Goal: Transaction & Acquisition: Purchase product/service

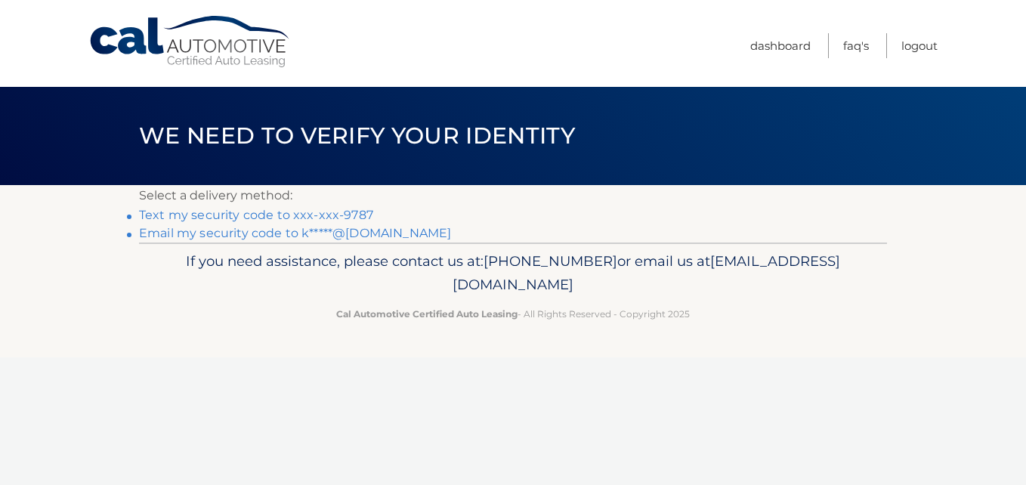
click at [361, 213] on link "Text my security code to xxx-xxx-9787" at bounding box center [256, 215] width 234 height 14
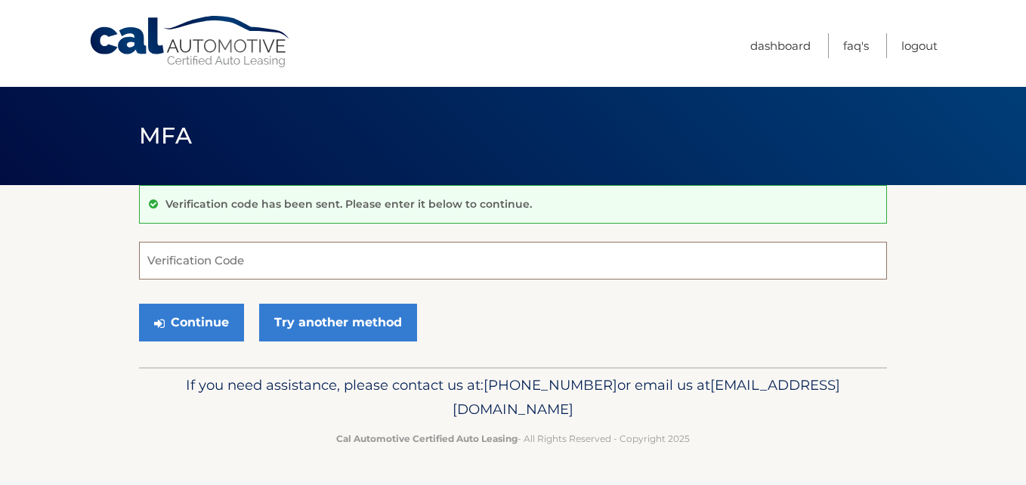
click at [192, 255] on input "Verification Code" at bounding box center [513, 261] width 748 height 38
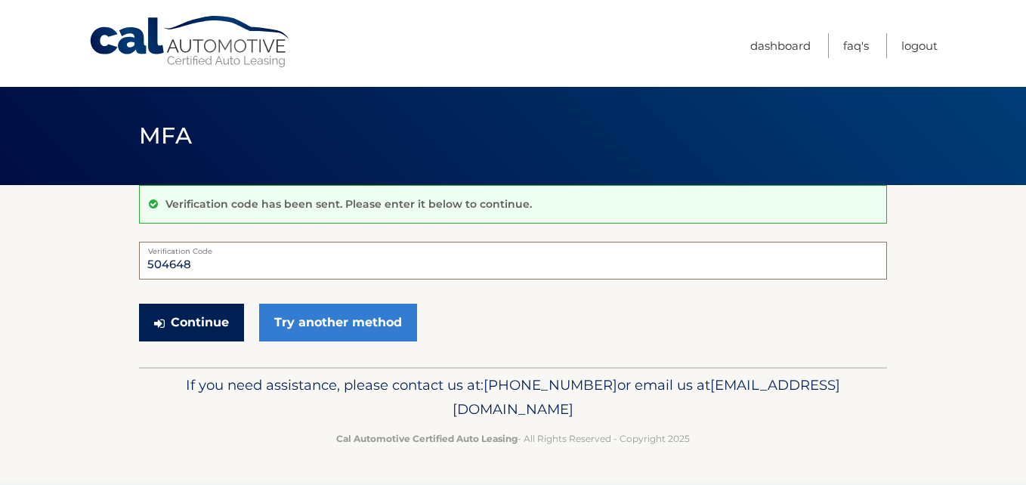
type input "504648"
click at [229, 319] on button "Continue" at bounding box center [191, 323] width 105 height 38
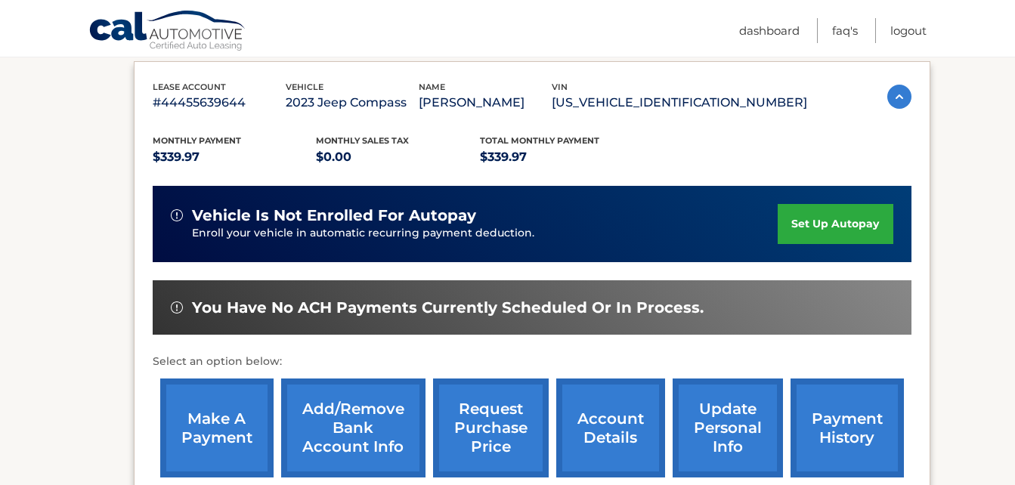
scroll to position [282, 0]
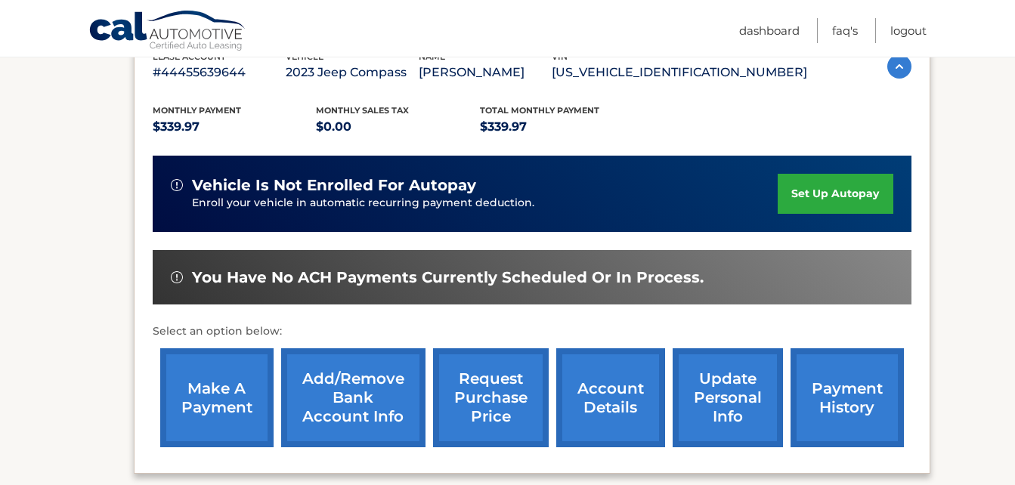
click at [224, 387] on link "make a payment" at bounding box center [216, 397] width 113 height 99
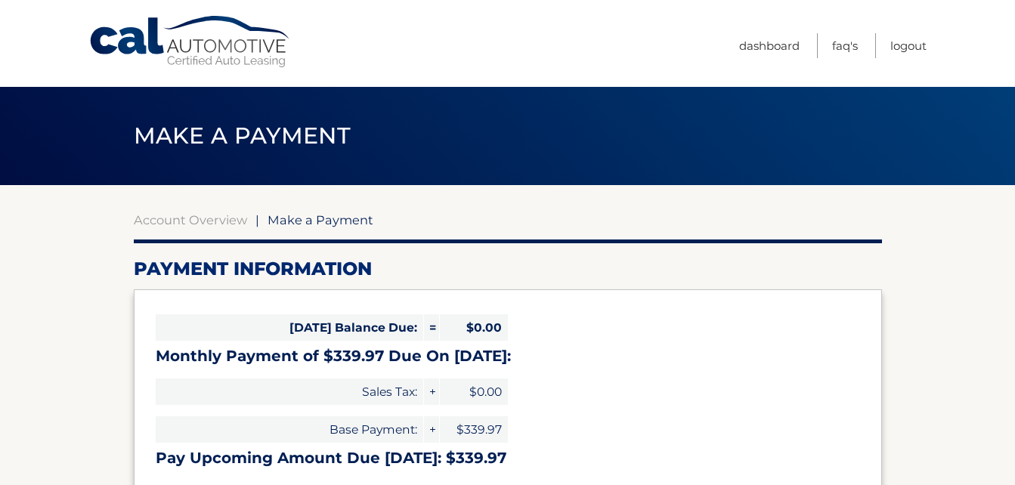
select select "MWYxOTYzYjQtMWM0Zi00ZmI3LTkwNTQtNTczYmVhMGRjYmNj"
drag, startPoint x: 1019, startPoint y: 476, endPoint x: 679, endPoint y: 203, distance: 436.4
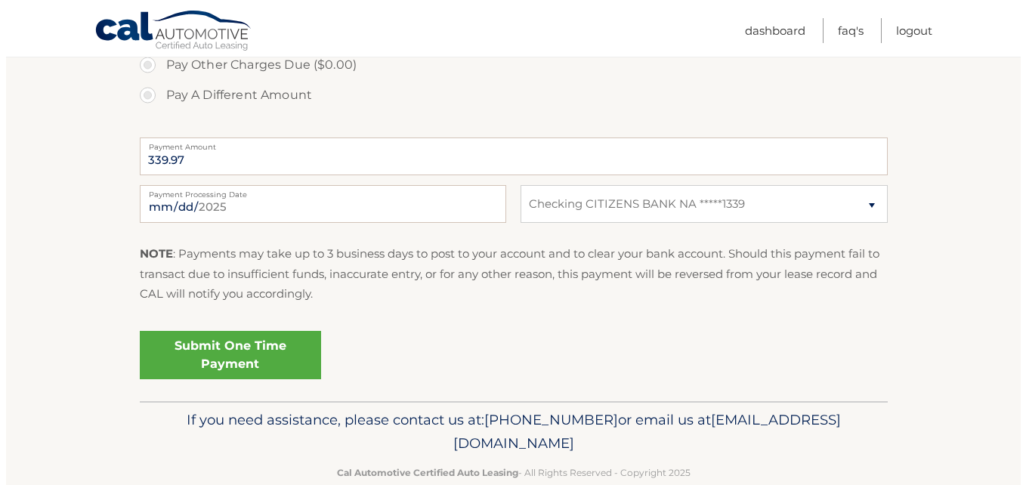
scroll to position [568, 0]
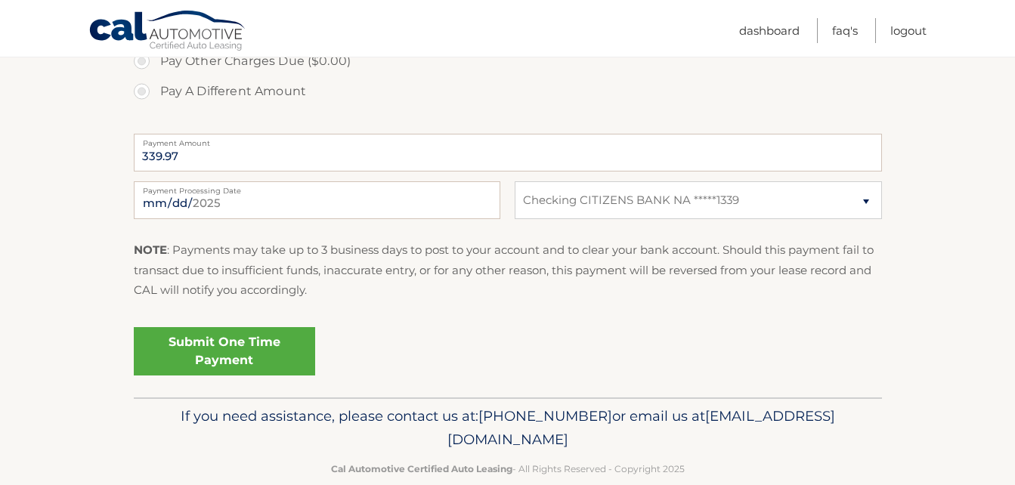
click at [243, 351] on link "Submit One Time Payment" at bounding box center [224, 351] width 181 height 48
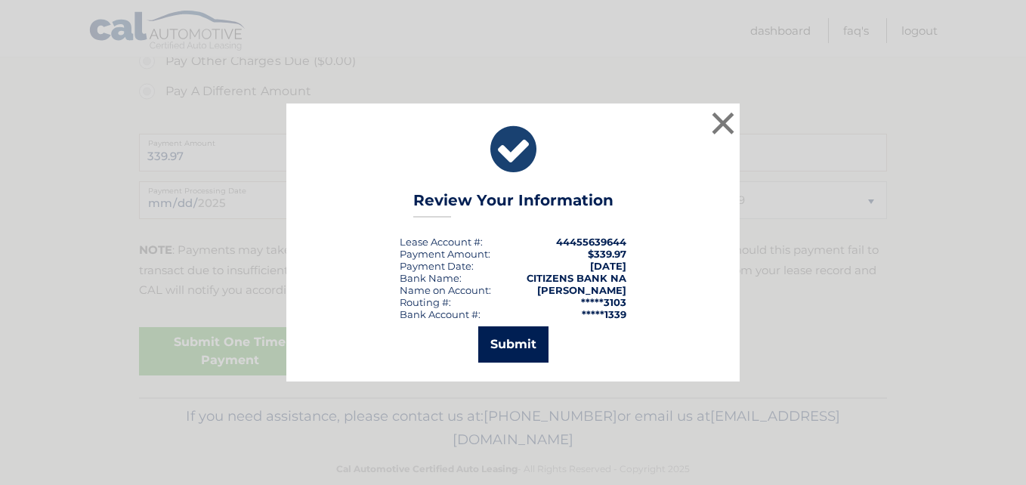
click at [524, 339] on button "Submit" at bounding box center [513, 344] width 70 height 36
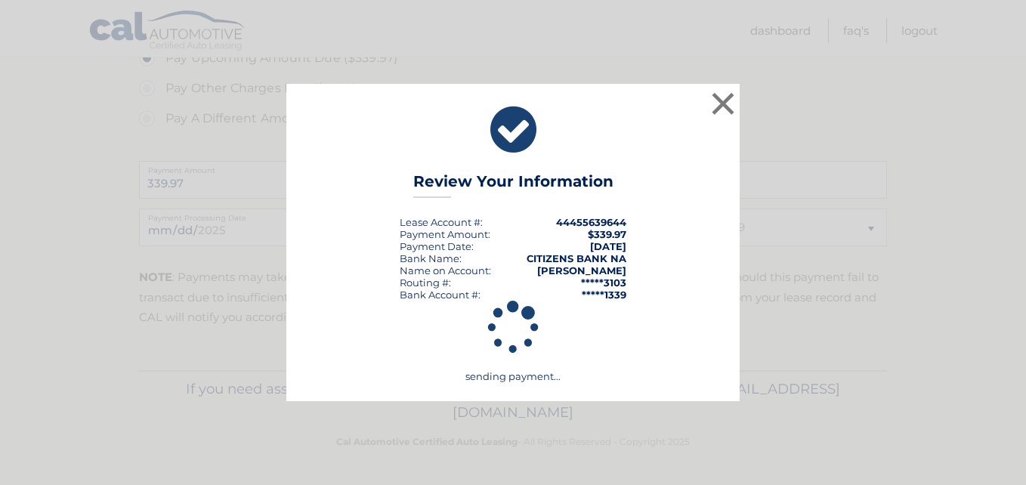
scroll to position [540, 0]
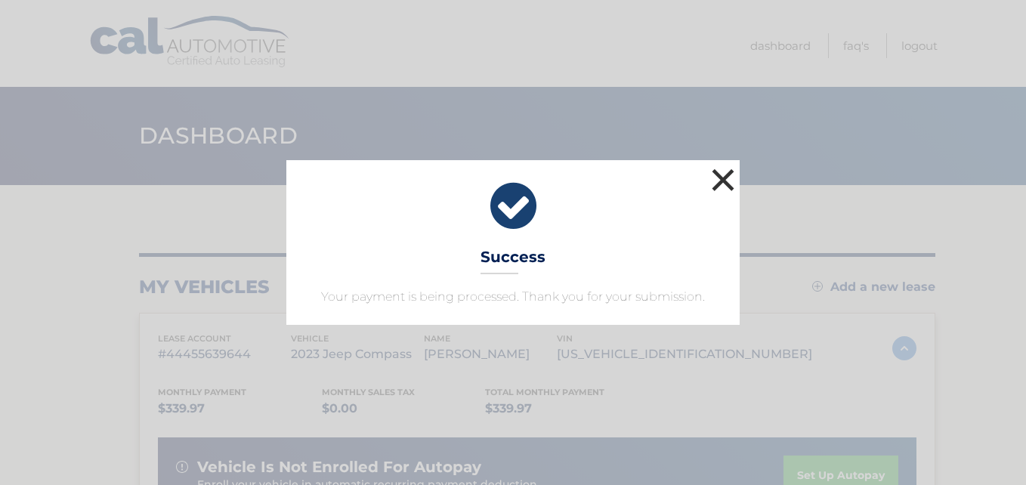
click at [710, 179] on button "×" at bounding box center [723, 180] width 30 height 30
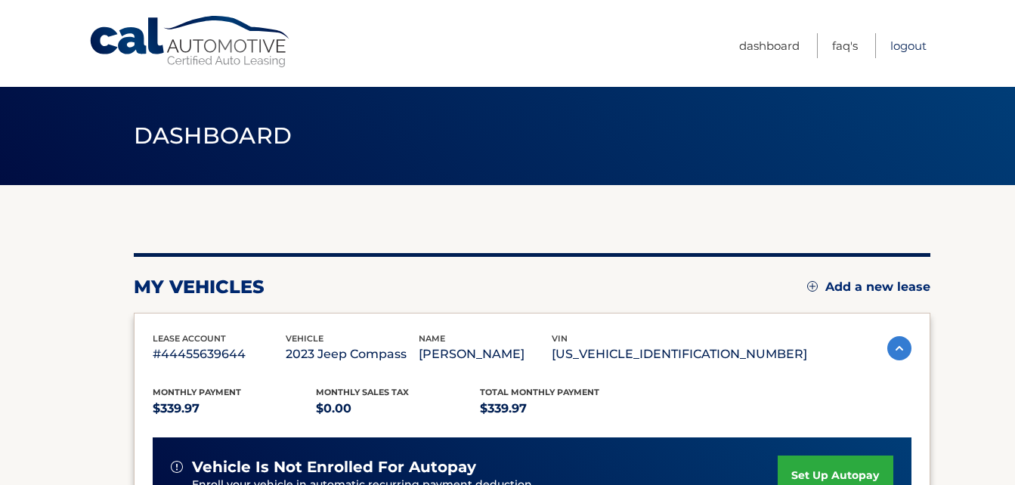
click at [896, 45] on link "Logout" at bounding box center [908, 45] width 36 height 25
